Goal: Use online tool/utility

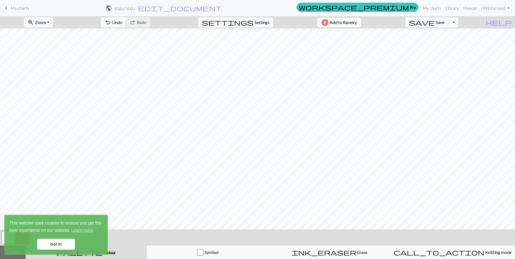
click at [122, 23] on span "Undo" at bounding box center [117, 22] width 10 height 5
click at [122, 22] on span "Undo" at bounding box center [117, 22] width 10 height 5
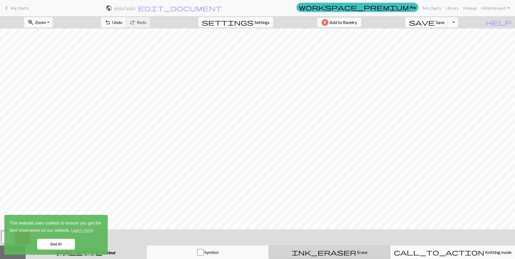
click at [336, 256] on button "ink_eraser Erase Erase" at bounding box center [330, 252] width 122 height 13
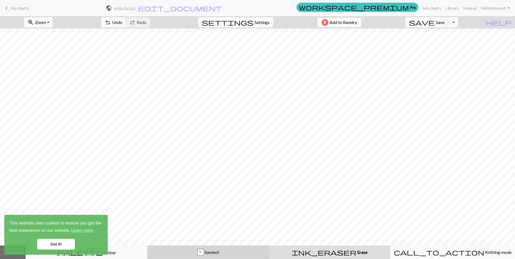
drag, startPoint x: 222, startPoint y: 250, endPoint x: 225, endPoint y: 247, distance: 3.8
click at [222, 250] on div "x Symbol" at bounding box center [208, 252] width 115 height 6
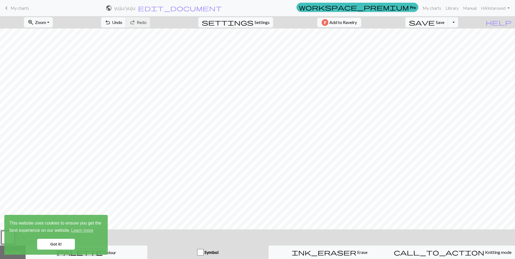
click at [56, 245] on link "Got it!" at bounding box center [56, 244] width 38 height 11
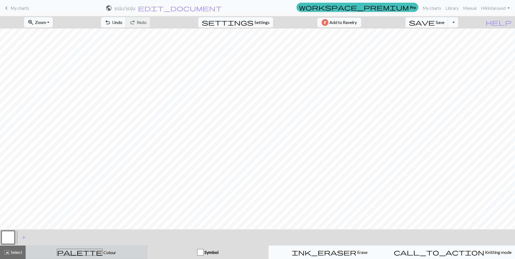
click at [102, 249] on button "palette Colour Colour" at bounding box center [87, 252] width 122 height 13
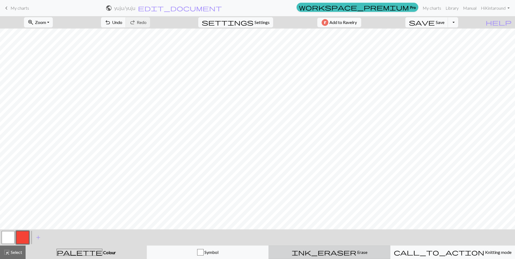
click at [336, 256] on button "ink_eraser Erase Erase" at bounding box center [330, 252] width 122 height 13
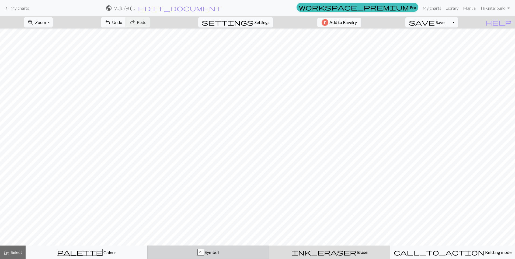
drag, startPoint x: 179, startPoint y: 259, endPoint x: 189, endPoint y: 250, distance: 13.0
click at [180, 257] on button "x Symbol" at bounding box center [208, 252] width 122 height 13
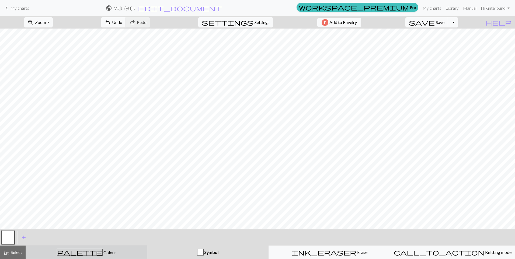
click at [80, 254] on span "palette" at bounding box center [79, 253] width 45 height 8
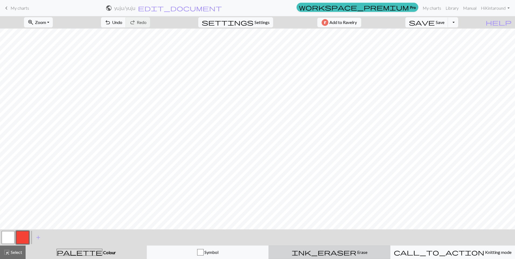
drag, startPoint x: 321, startPoint y: 253, endPoint x: 320, endPoint y: 246, distance: 7.0
click at [321, 250] on div "ink_eraser Erase Erase" at bounding box center [329, 252] width 115 height 6
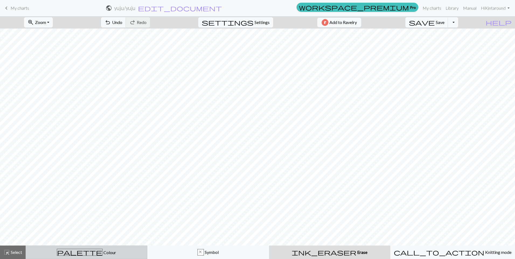
click at [111, 254] on div "palette Colour Colour" at bounding box center [86, 252] width 115 height 7
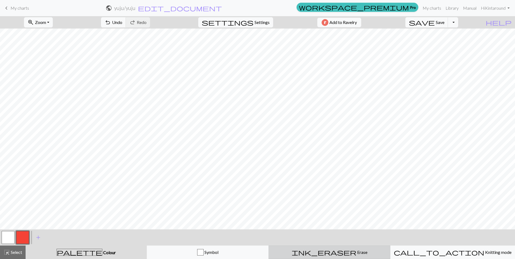
click at [347, 258] on button "ink_eraser Erase Erase" at bounding box center [330, 252] width 122 height 13
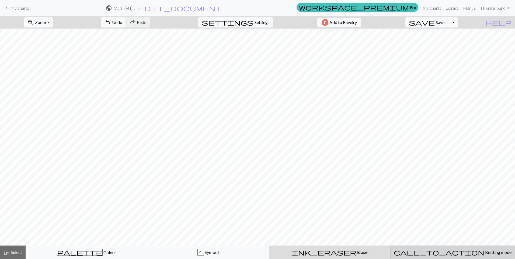
click at [485, 254] on span "Knitting mode" at bounding box center [498, 252] width 27 height 5
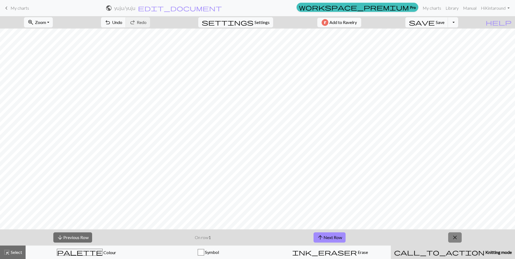
click at [458, 240] on span "close" at bounding box center [455, 238] width 6 height 8
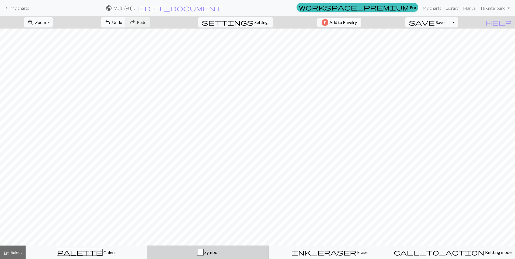
drag, startPoint x: 227, startPoint y: 259, endPoint x: 230, endPoint y: 258, distance: 3.0
click at [228, 259] on button "Symbol" at bounding box center [208, 252] width 122 height 13
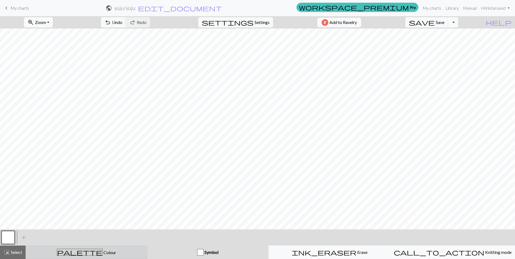
click at [101, 254] on div "palette Colour Colour" at bounding box center [86, 252] width 115 height 7
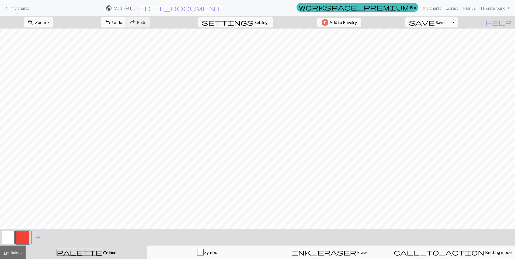
click at [122, 23] on span "Undo" at bounding box center [117, 22] width 10 height 5
drag, startPoint x: 341, startPoint y: 251, endPoint x: 336, endPoint y: 247, distance: 6.9
click at [341, 251] on div "ink_eraser Erase Erase" at bounding box center [329, 252] width 115 height 6
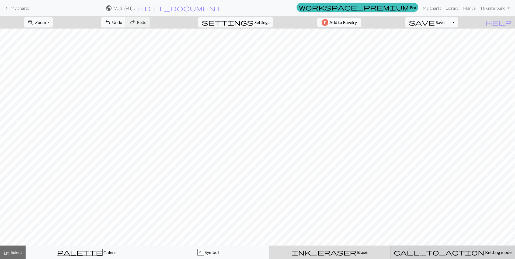
click at [485, 250] on span "Knitting mode" at bounding box center [498, 252] width 27 height 5
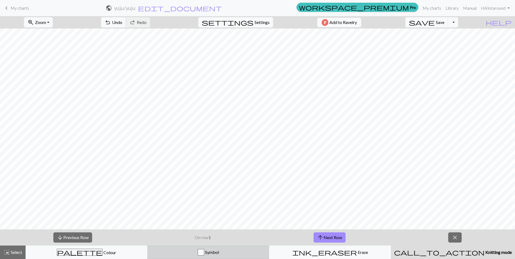
click at [230, 257] on button "Symbol" at bounding box center [208, 252] width 122 height 13
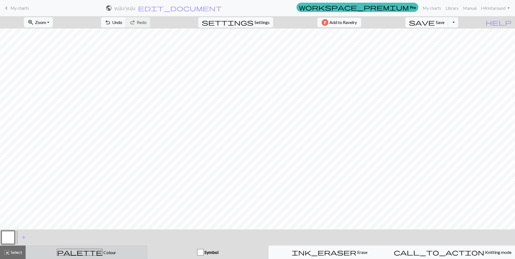
click at [98, 254] on div "palette Colour Colour" at bounding box center [86, 252] width 115 height 7
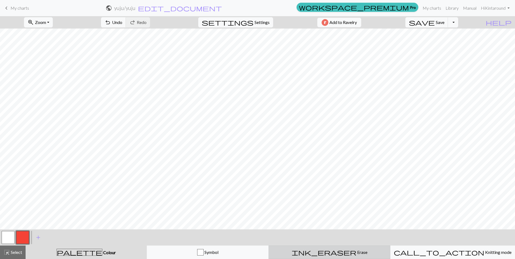
click at [343, 251] on div "ink_eraser Erase Erase" at bounding box center [329, 252] width 115 height 6
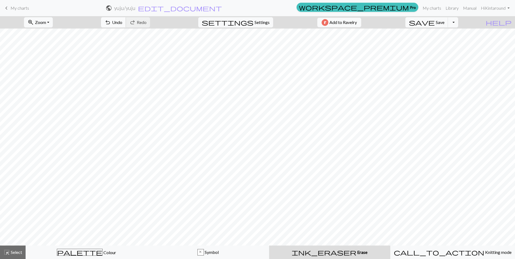
click at [111, 22] on span "undo" at bounding box center [108, 23] width 6 height 8
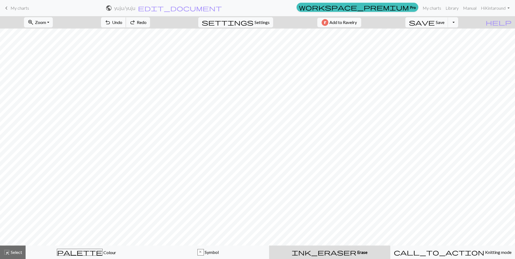
click at [111, 22] on span "undo" at bounding box center [108, 23] width 6 height 8
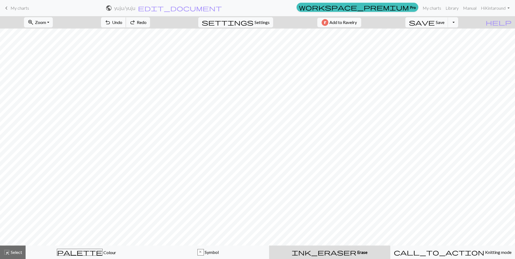
click at [111, 22] on span "undo" at bounding box center [108, 23] width 6 height 8
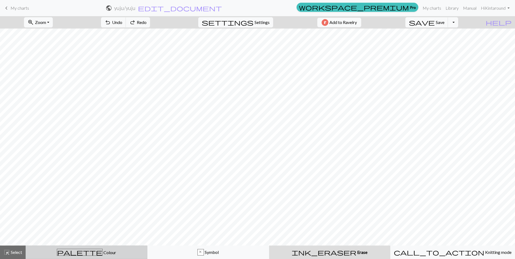
drag, startPoint x: 87, startPoint y: 251, endPoint x: 99, endPoint y: 246, distance: 13.0
click at [103, 251] on span "Colour" at bounding box center [109, 252] width 13 height 5
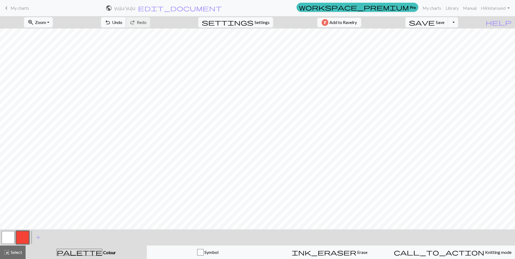
drag, startPoint x: 143, startPoint y: 25, endPoint x: 147, endPoint y: 27, distance: 4.3
click at [122, 23] on span "Undo" at bounding box center [117, 22] width 10 height 5
click at [126, 25] on button "undo Undo Undo" at bounding box center [113, 22] width 25 height 10
click at [126, 26] on button "undo Undo Undo" at bounding box center [113, 22] width 25 height 10
click at [381, 251] on div "ink_eraser Erase Erase" at bounding box center [329, 252] width 115 height 6
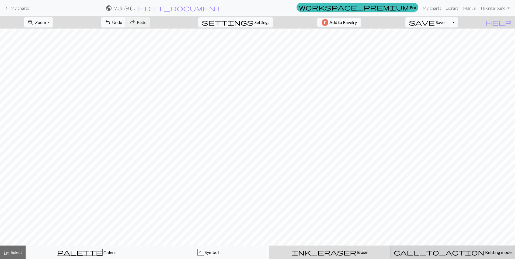
click at [485, 253] on div "call_to_action Knitting mode Knitting mode" at bounding box center [453, 252] width 118 height 6
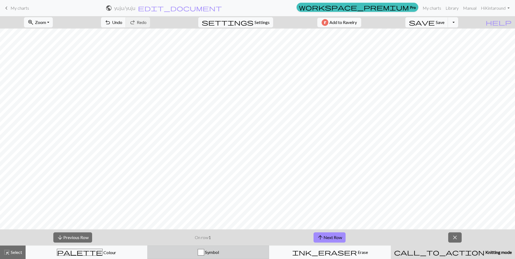
click at [220, 249] on button "Symbol" at bounding box center [208, 252] width 122 height 13
